Goal: Information Seeking & Learning: Find specific page/section

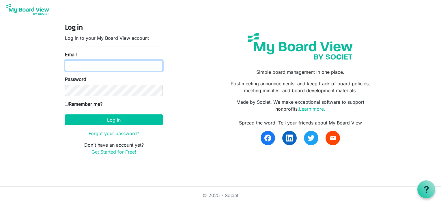
click at [77, 65] on input "Email" at bounding box center [114, 65] width 98 height 11
type input "lynnmkeays@yahoo.com"
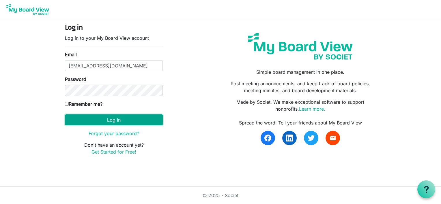
click at [94, 119] on button "Log in" at bounding box center [114, 120] width 98 height 11
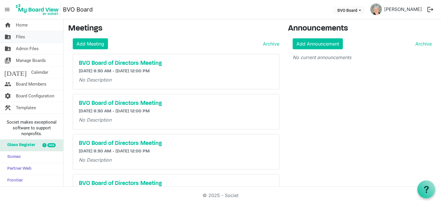
click at [24, 39] on span "Files" at bounding box center [20, 37] width 9 height 12
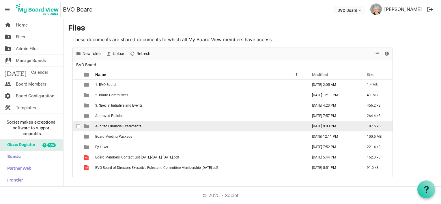
click at [113, 127] on span "Audited Financial Statements" at bounding box center [118, 126] width 46 height 4
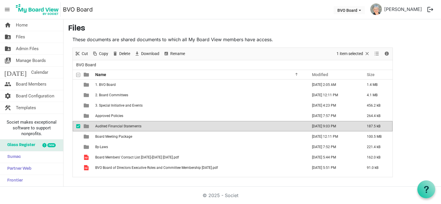
click at [113, 127] on span "Audited Financial Statements" at bounding box center [118, 126] width 46 height 4
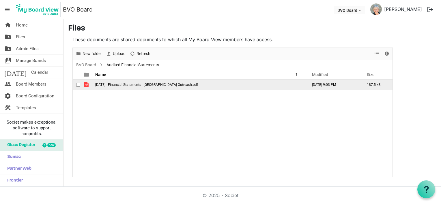
click at [114, 84] on span "2024 December 31 - Financial Statements - Beaver Valley Outreach.pdf" at bounding box center [146, 85] width 103 height 4
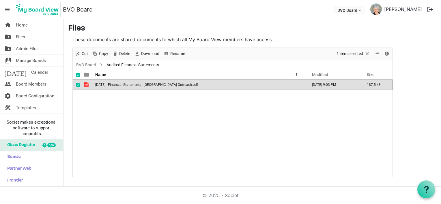
click at [114, 84] on span "2024 December 31 - Financial Statements - Beaver Valley Outreach.pdf" at bounding box center [146, 85] width 103 height 4
click at [429, 9] on button "logout" at bounding box center [430, 9] width 12 height 12
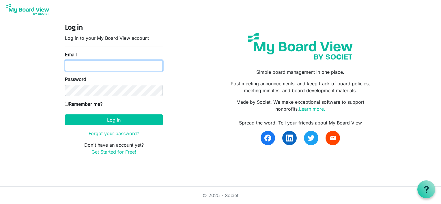
click at [79, 63] on input "Email" at bounding box center [114, 65] width 98 height 11
type input "lynnmkeays@yahoo.com"
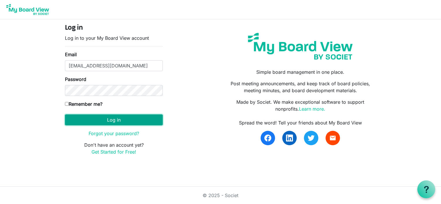
click at [95, 118] on button "Log in" at bounding box center [114, 120] width 98 height 11
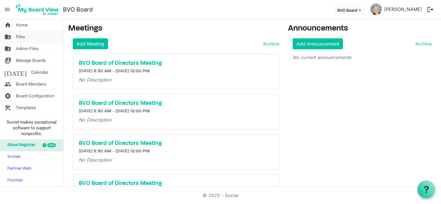
click at [27, 36] on link "folder_shared Files" at bounding box center [31, 37] width 63 height 12
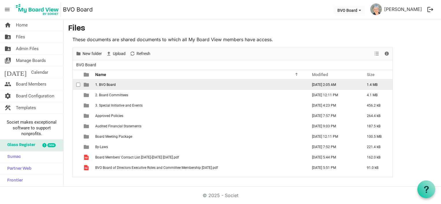
click at [115, 83] on td "1. BVO Board" at bounding box center [199, 85] width 212 height 10
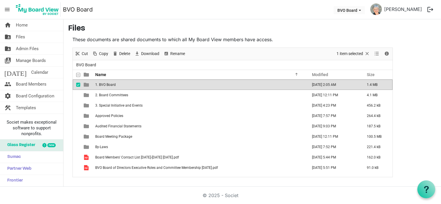
click at [115, 83] on td "1. BVO Board" at bounding box center [199, 85] width 212 height 10
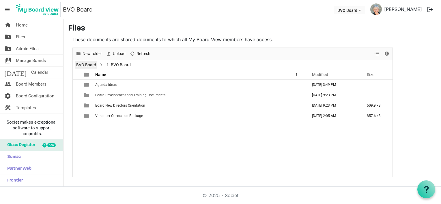
click at [90, 63] on link "BVO Board" at bounding box center [86, 64] width 22 height 7
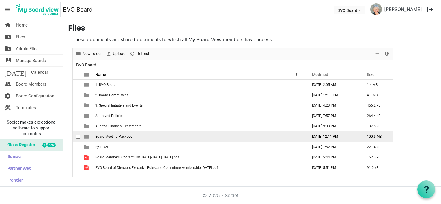
click at [121, 136] on span "Board Meeting Package" at bounding box center [113, 137] width 37 height 4
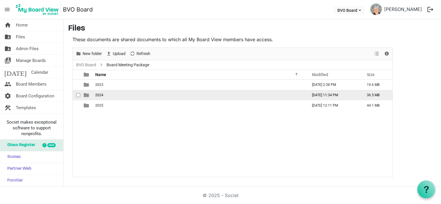
click at [102, 97] on td "2024" at bounding box center [199, 95] width 212 height 10
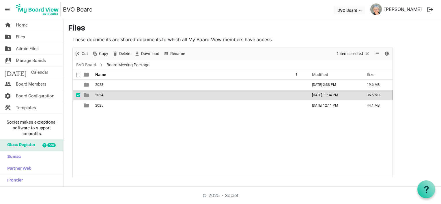
click at [102, 97] on td "2024" at bounding box center [199, 95] width 212 height 10
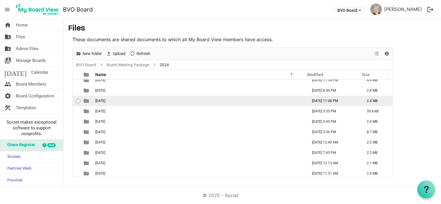
scroll to position [27, 0]
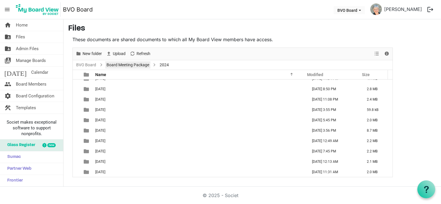
click at [118, 65] on link "Board Meeting Package" at bounding box center [127, 64] width 45 height 7
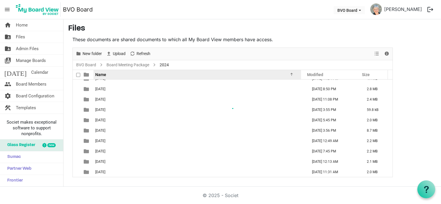
scroll to position [0, 0]
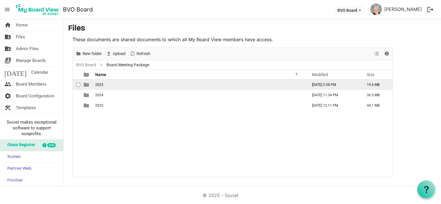
click at [109, 85] on td "2023" at bounding box center [199, 85] width 212 height 10
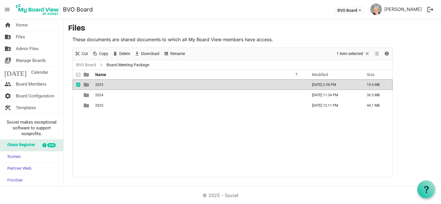
click at [109, 85] on td "2023" at bounding box center [199, 85] width 212 height 10
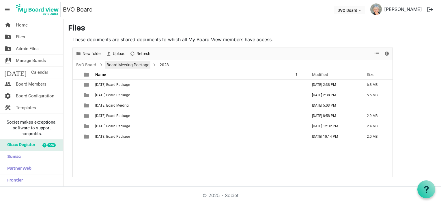
click at [114, 66] on link "Board Meeting Package" at bounding box center [127, 64] width 45 height 7
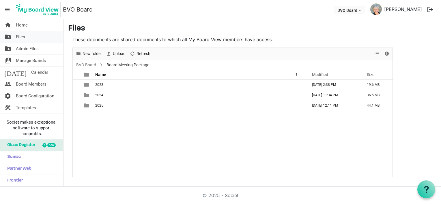
click at [22, 39] on span "Files" at bounding box center [20, 37] width 9 height 12
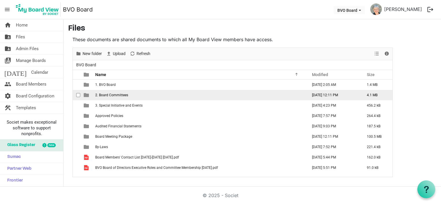
click at [110, 94] on span "2. Board Committees" at bounding box center [111, 95] width 33 height 4
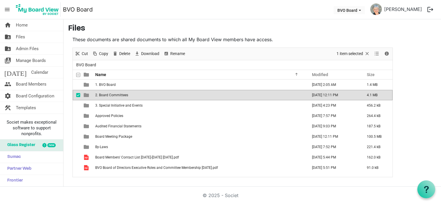
click at [110, 94] on span "2. Board Committees" at bounding box center [111, 95] width 33 height 4
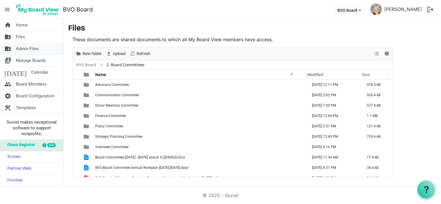
click at [23, 48] on span "Admin Files" at bounding box center [27, 49] width 23 height 12
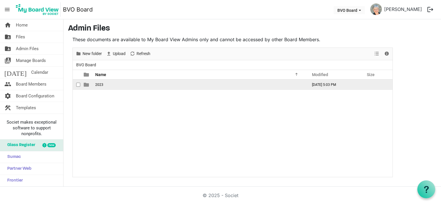
click at [98, 83] on span "2023" at bounding box center [99, 85] width 8 height 4
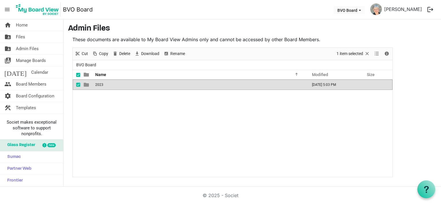
click at [98, 83] on span "2023" at bounding box center [99, 85] width 8 height 4
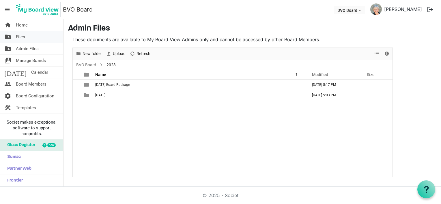
click at [22, 37] on span "Files" at bounding box center [20, 37] width 9 height 12
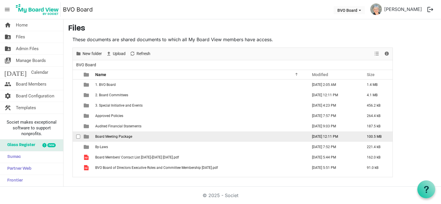
click at [145, 137] on td "Board Meeting Package" at bounding box center [199, 137] width 212 height 10
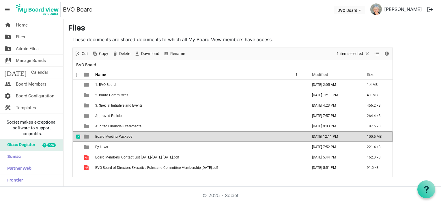
click at [145, 137] on td "Board Meeting Package" at bounding box center [199, 137] width 212 height 10
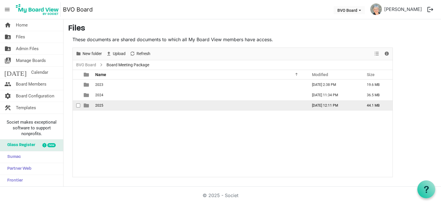
click at [96, 105] on span "2025" at bounding box center [99, 106] width 8 height 4
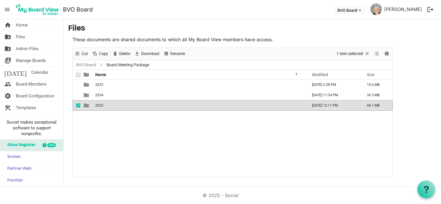
click at [96, 105] on span "2025" at bounding box center [99, 106] width 8 height 4
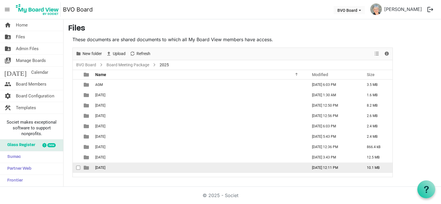
click at [111, 165] on td "[DATE]" at bounding box center [199, 168] width 212 height 10
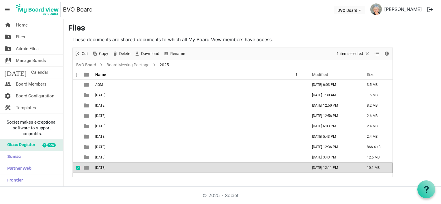
click at [111, 165] on td "[DATE]" at bounding box center [199, 168] width 212 height 10
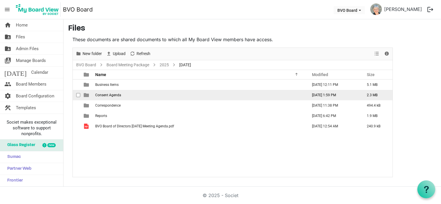
click at [112, 95] on span "Consent Agenda" at bounding box center [108, 95] width 26 height 4
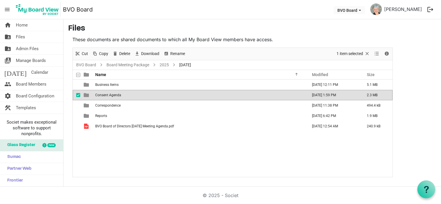
click at [112, 95] on span "Consent Agenda" at bounding box center [108, 95] width 26 height 4
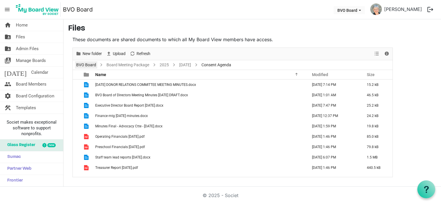
click at [89, 66] on link "BVO Board" at bounding box center [86, 64] width 22 height 7
